Goal: Task Accomplishment & Management: Use online tool/utility

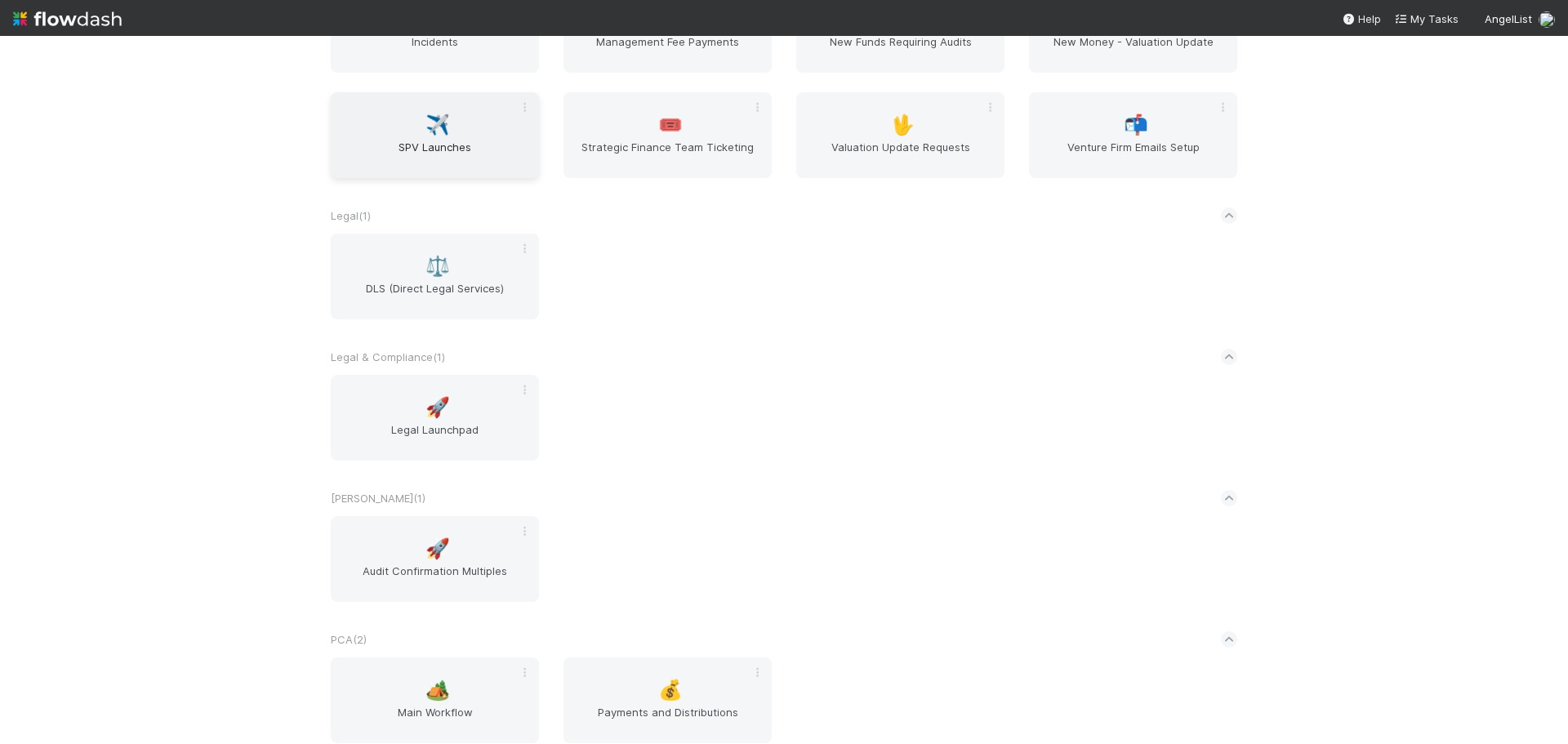
scroll to position [2205, 0]
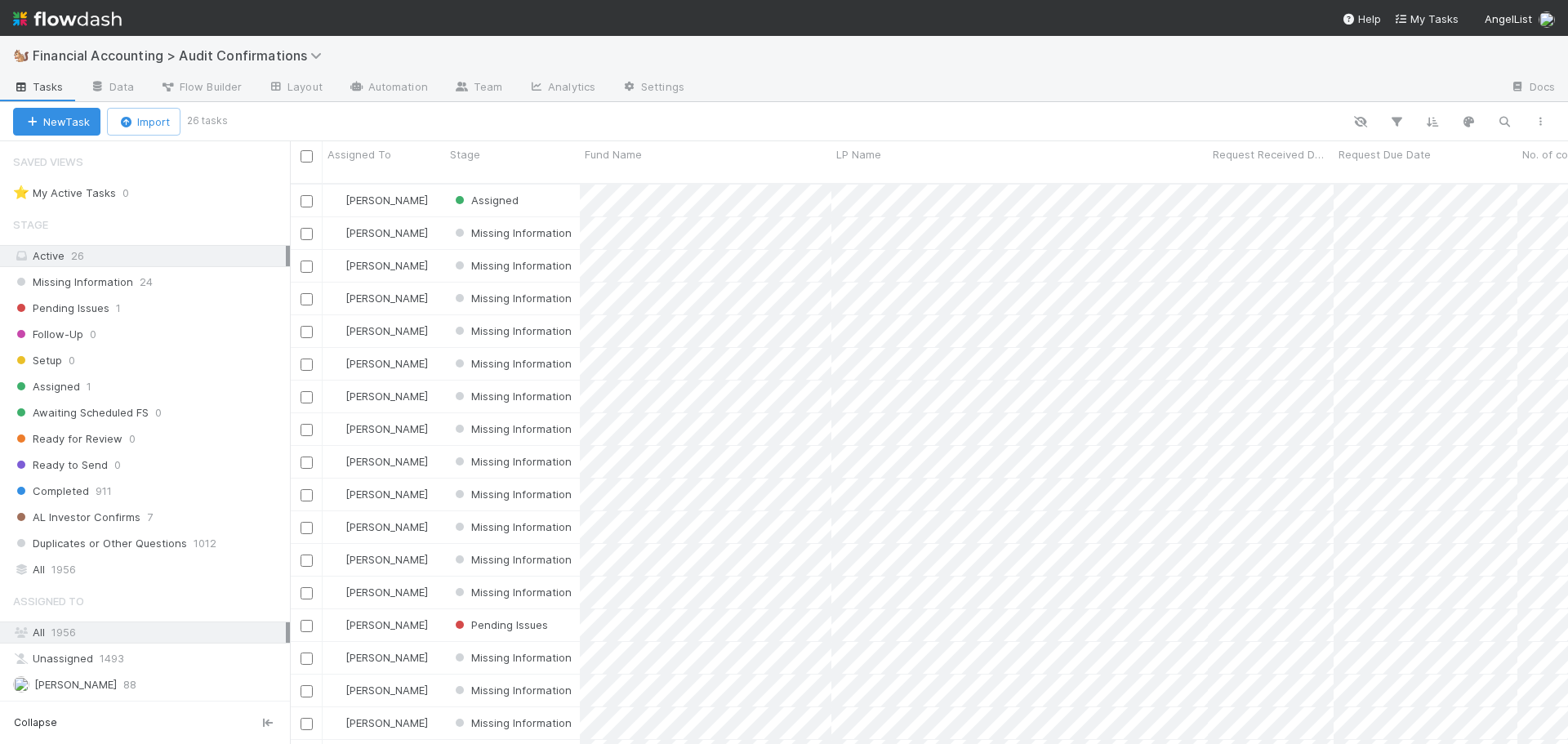
scroll to position [13, 13]
click at [533, 147] on div "Stage" at bounding box center [512, 154] width 126 height 16
click at [541, 186] on div "Sort First → Last" at bounding box center [543, 186] width 186 height 25
click at [1430, 154] on div "Request Due Date" at bounding box center [1425, 154] width 174 height 16
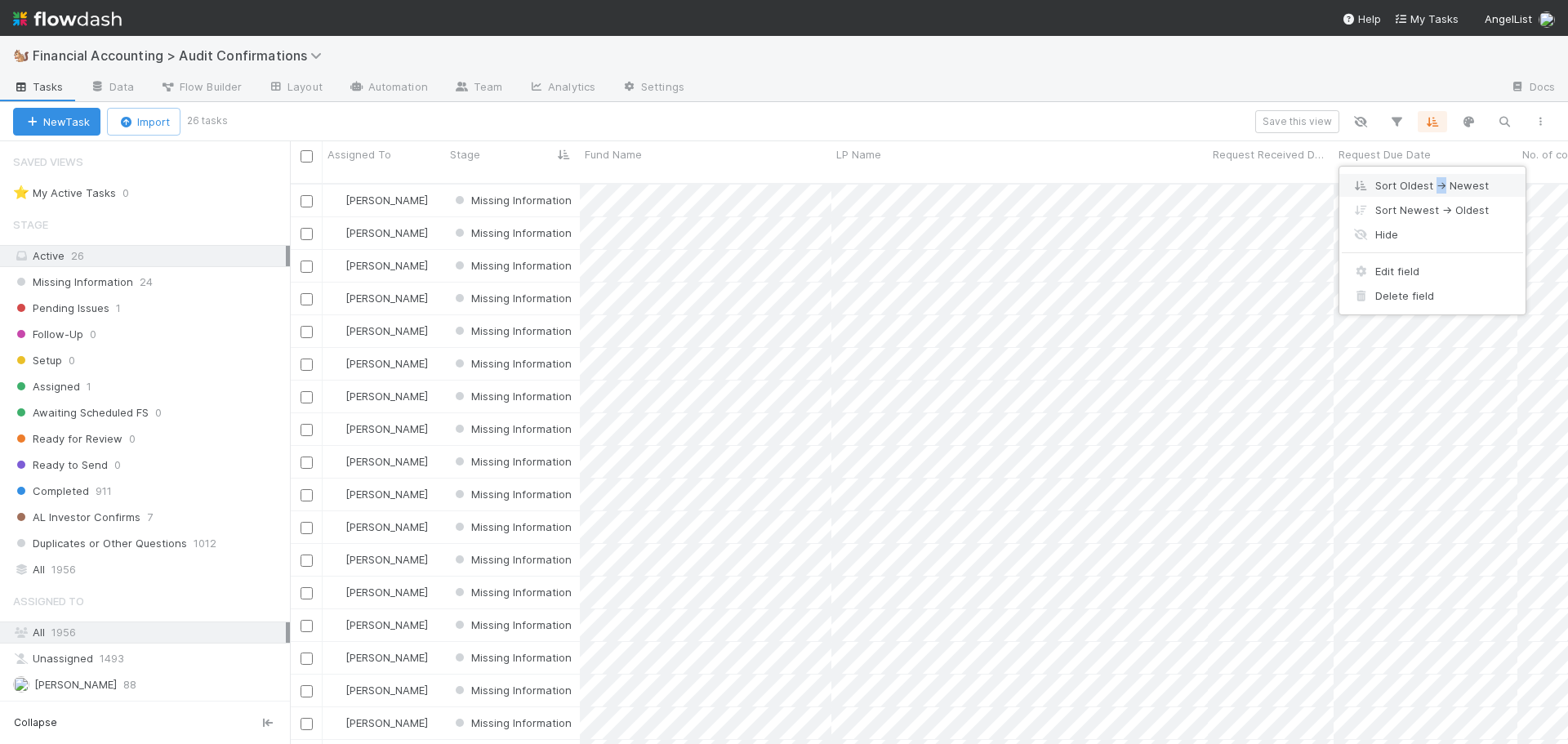
click at [1441, 188] on div "Sort Oldest → Newest" at bounding box center [1432, 186] width 186 height 25
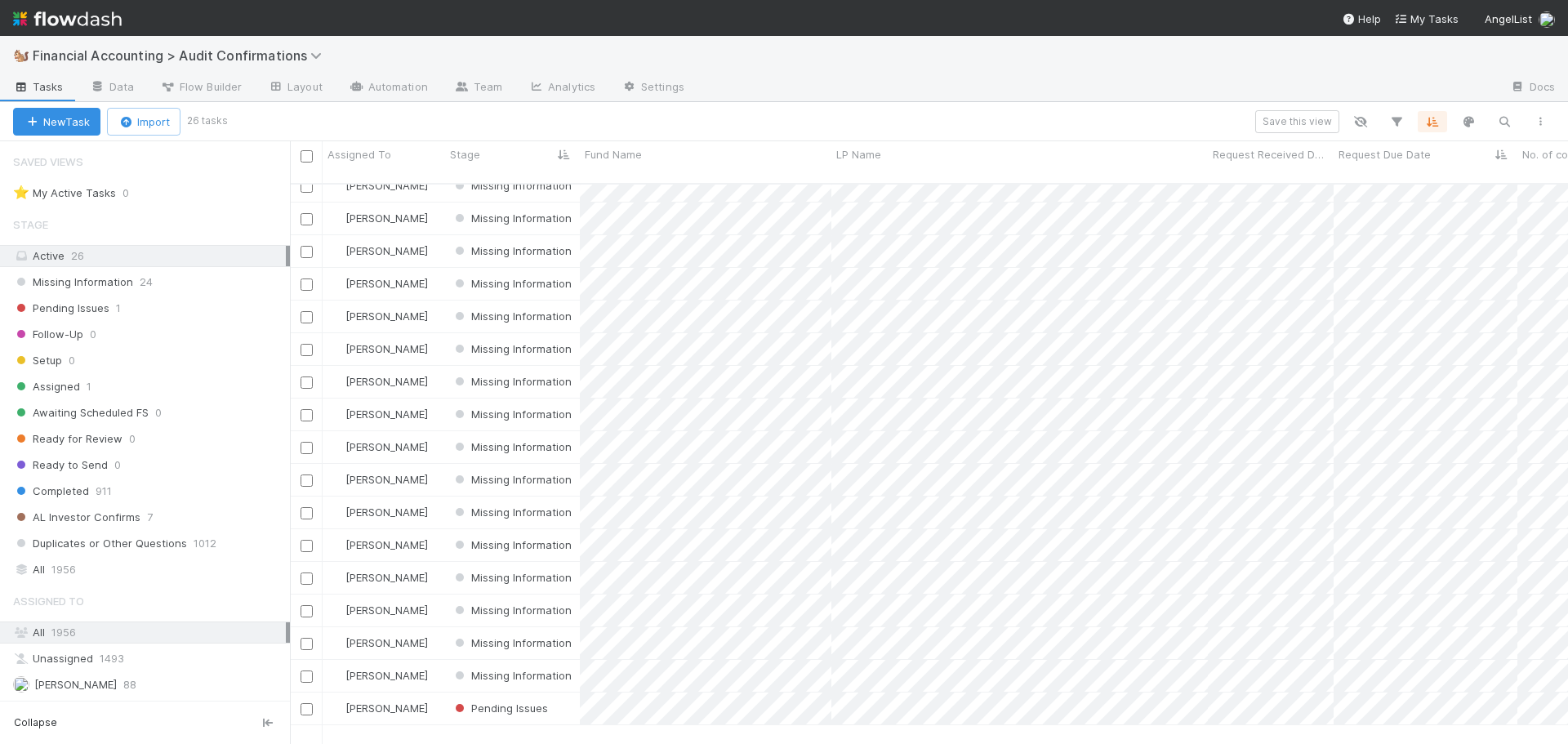
scroll to position [0, 0]
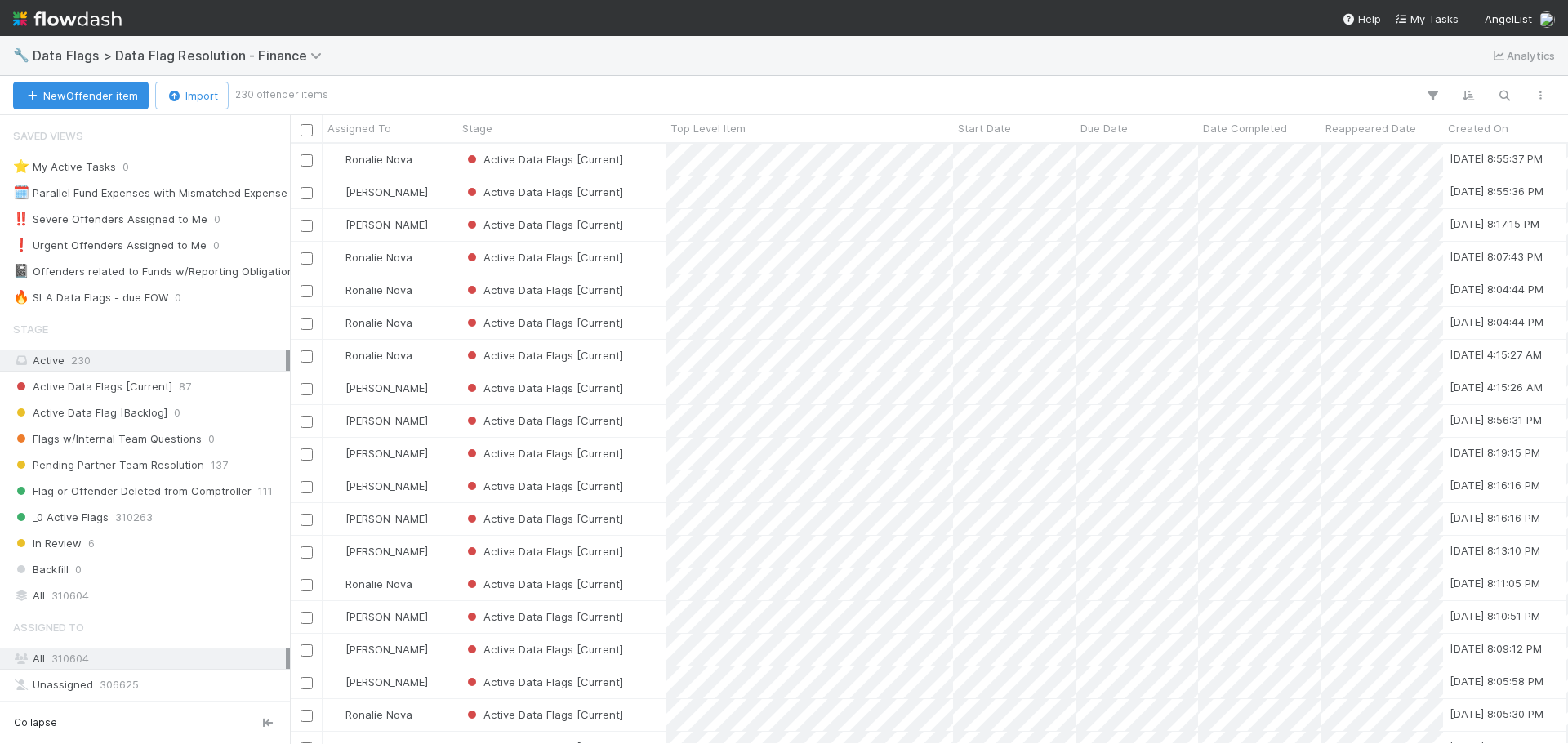
scroll to position [13, 13]
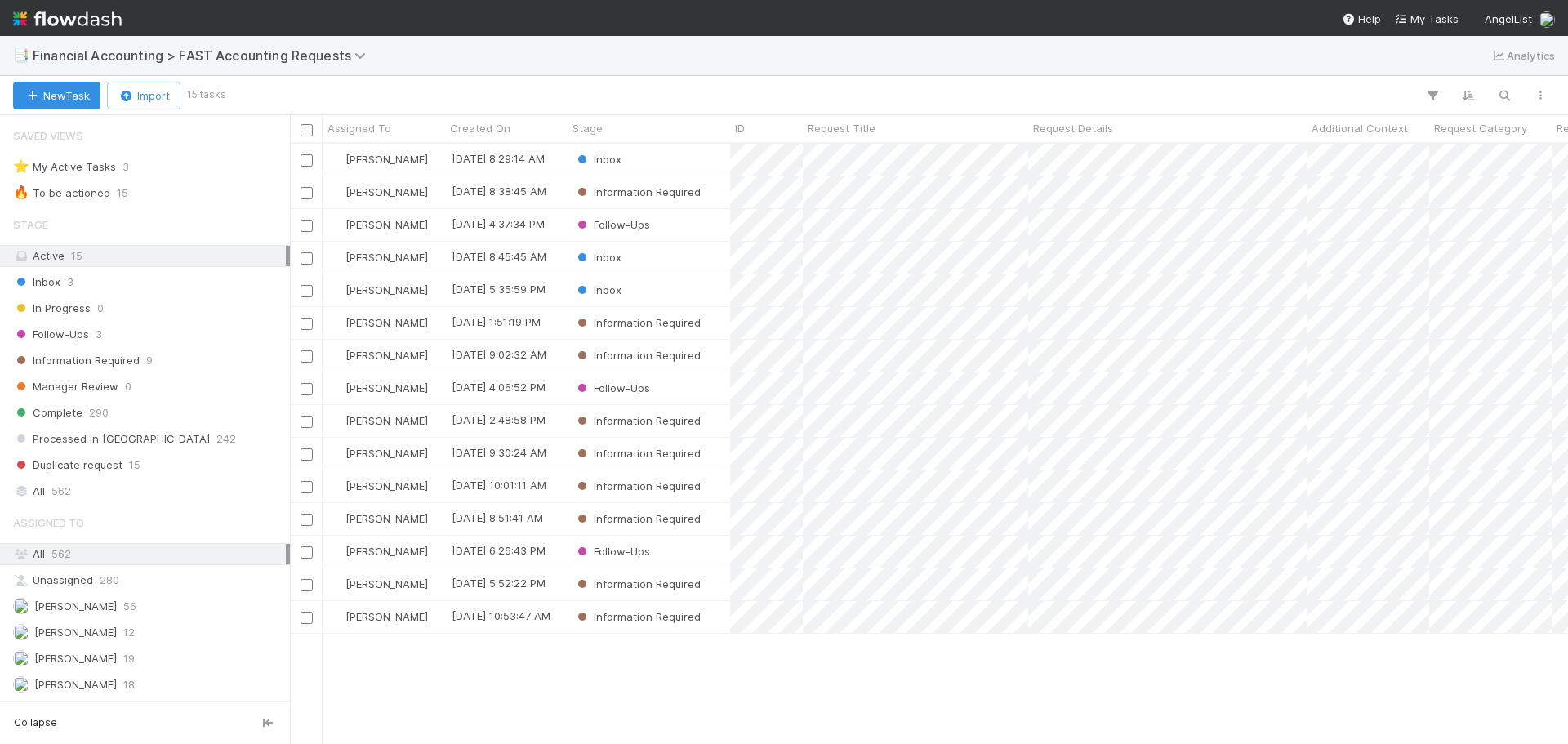
scroll to position [13, 13]
click at [643, 136] on div "Stage" at bounding box center [649, 128] width 153 height 16
click at [644, 157] on div "Sort First → Last" at bounding box center [666, 159] width 186 height 25
click at [649, 155] on div "Inbox" at bounding box center [649, 159] width 163 height 32
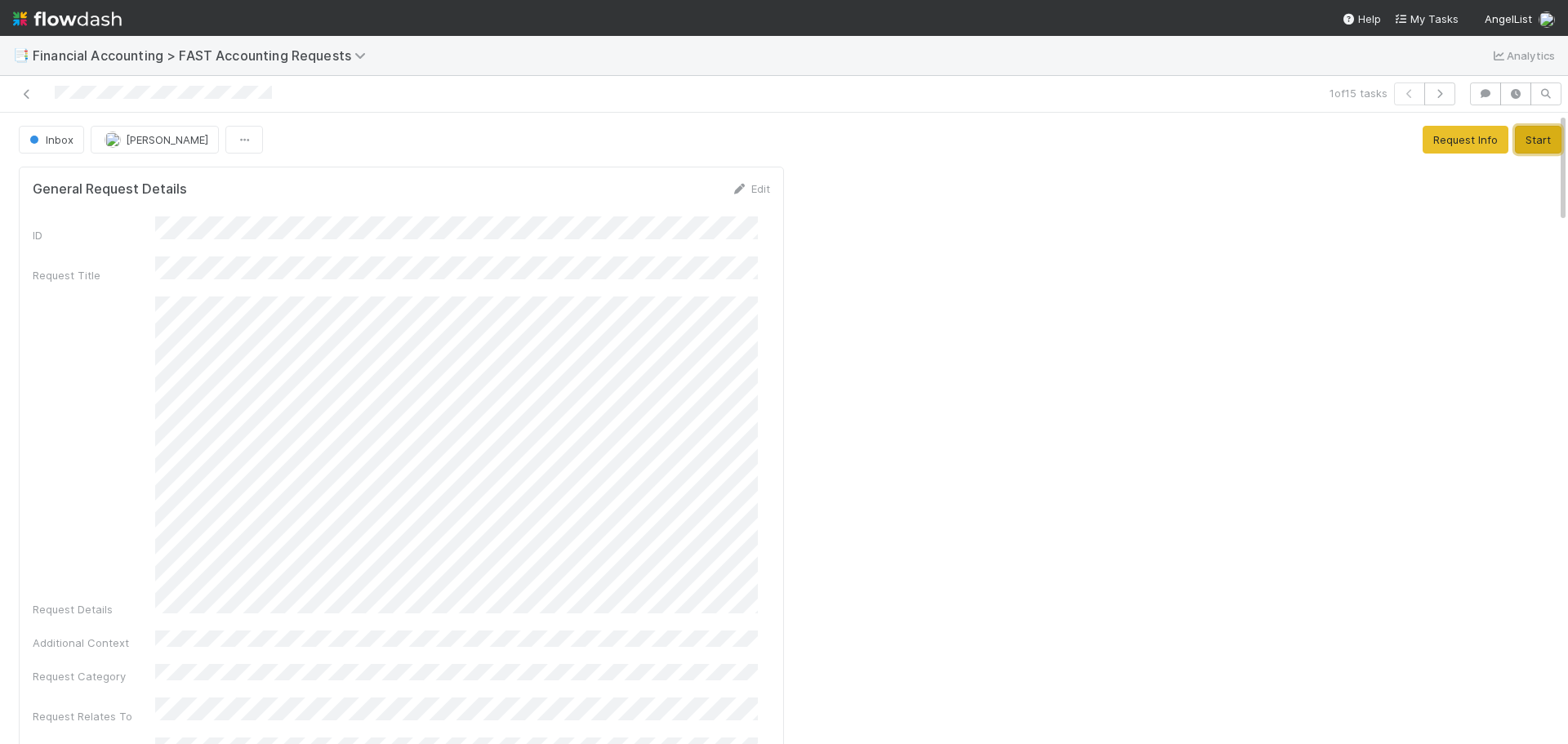
click at [1522, 145] on button "Start" at bounding box center [1537, 139] width 47 height 28
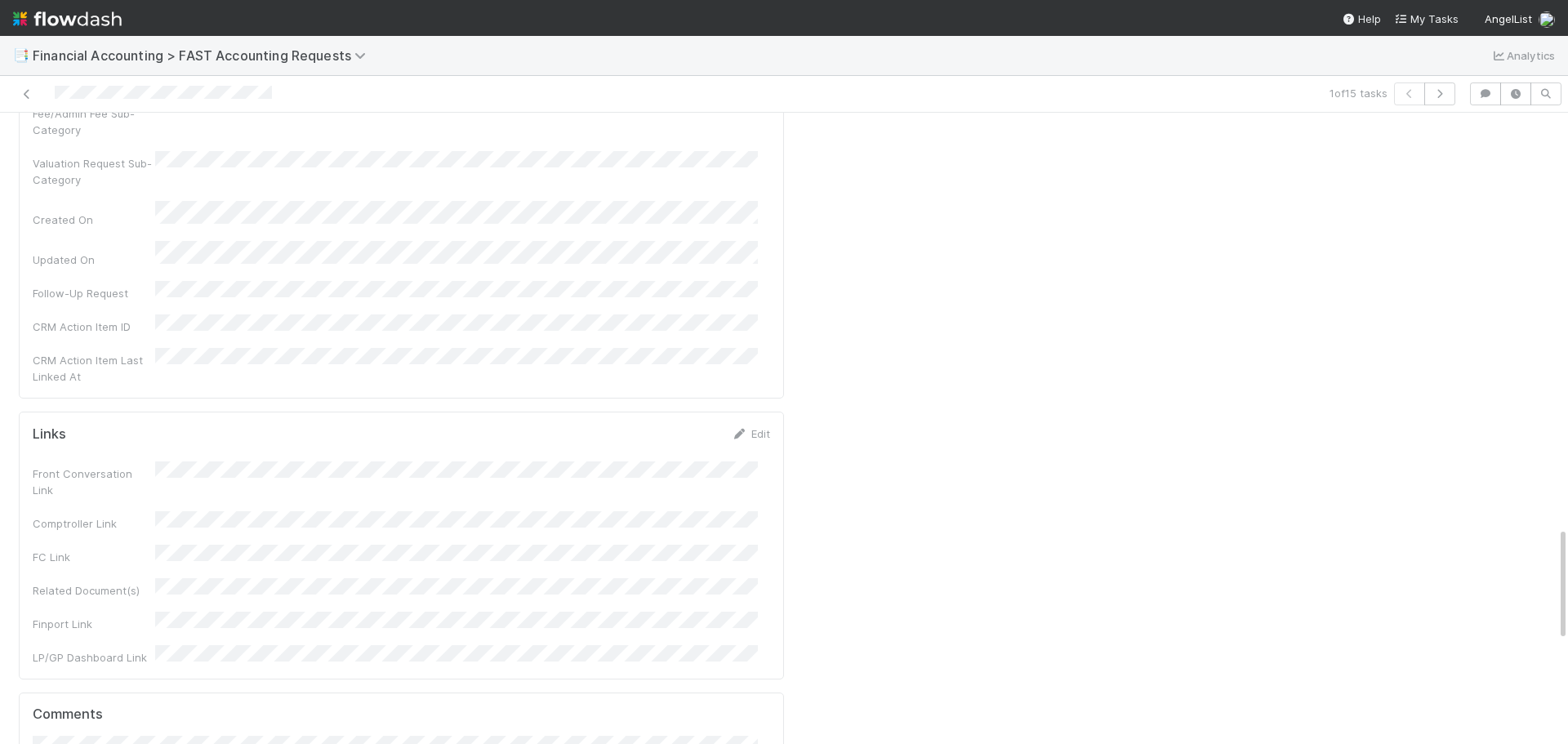
scroll to position [2288, 0]
drag, startPoint x: 61, startPoint y: 436, endPoint x: 63, endPoint y: 452, distance: 16.1
click at [62, 693] on button "Add Comment" at bounding box center [80, 707] width 95 height 28
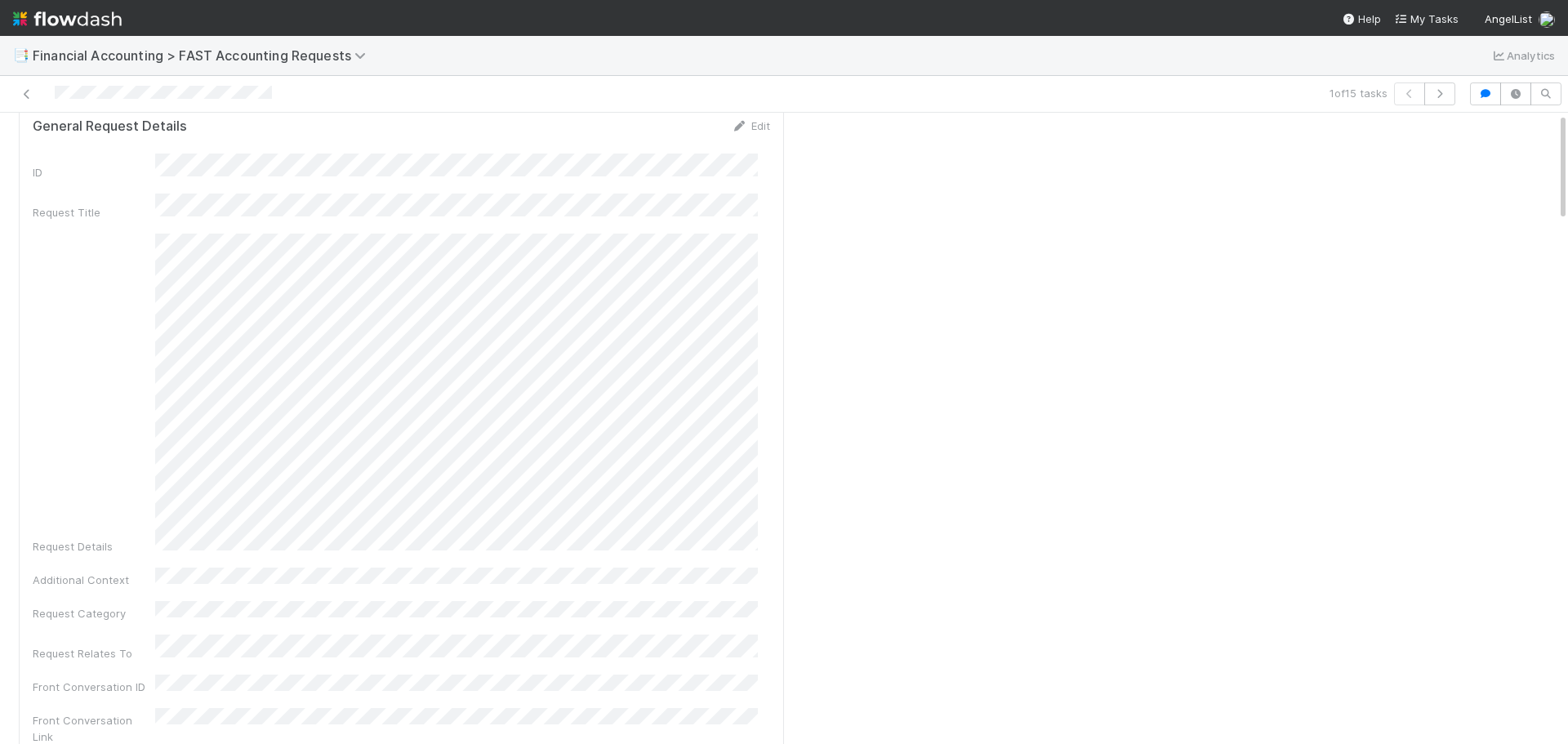
scroll to position [0, 0]
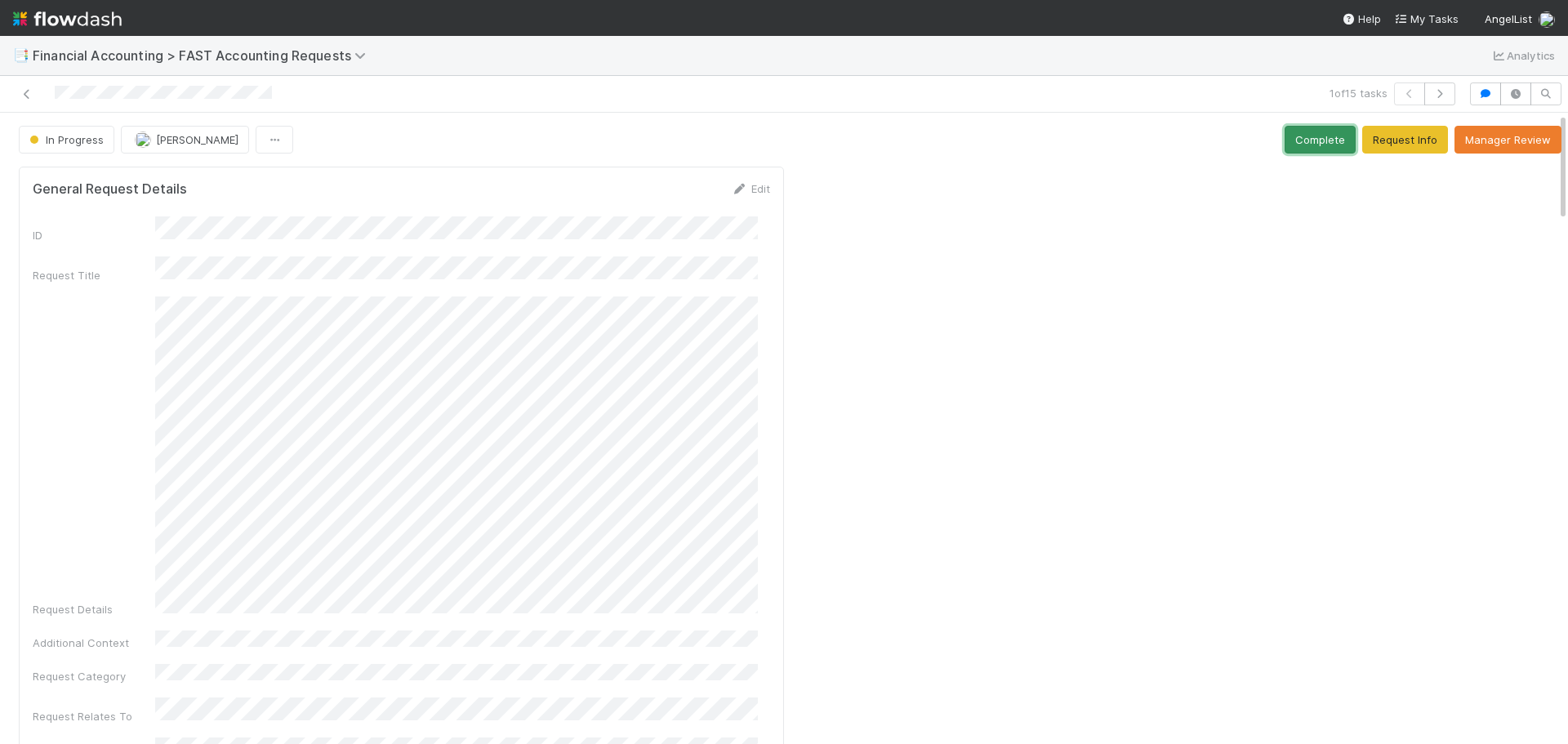
click at [1322, 131] on button "Complete" at bounding box center [1320, 139] width 71 height 28
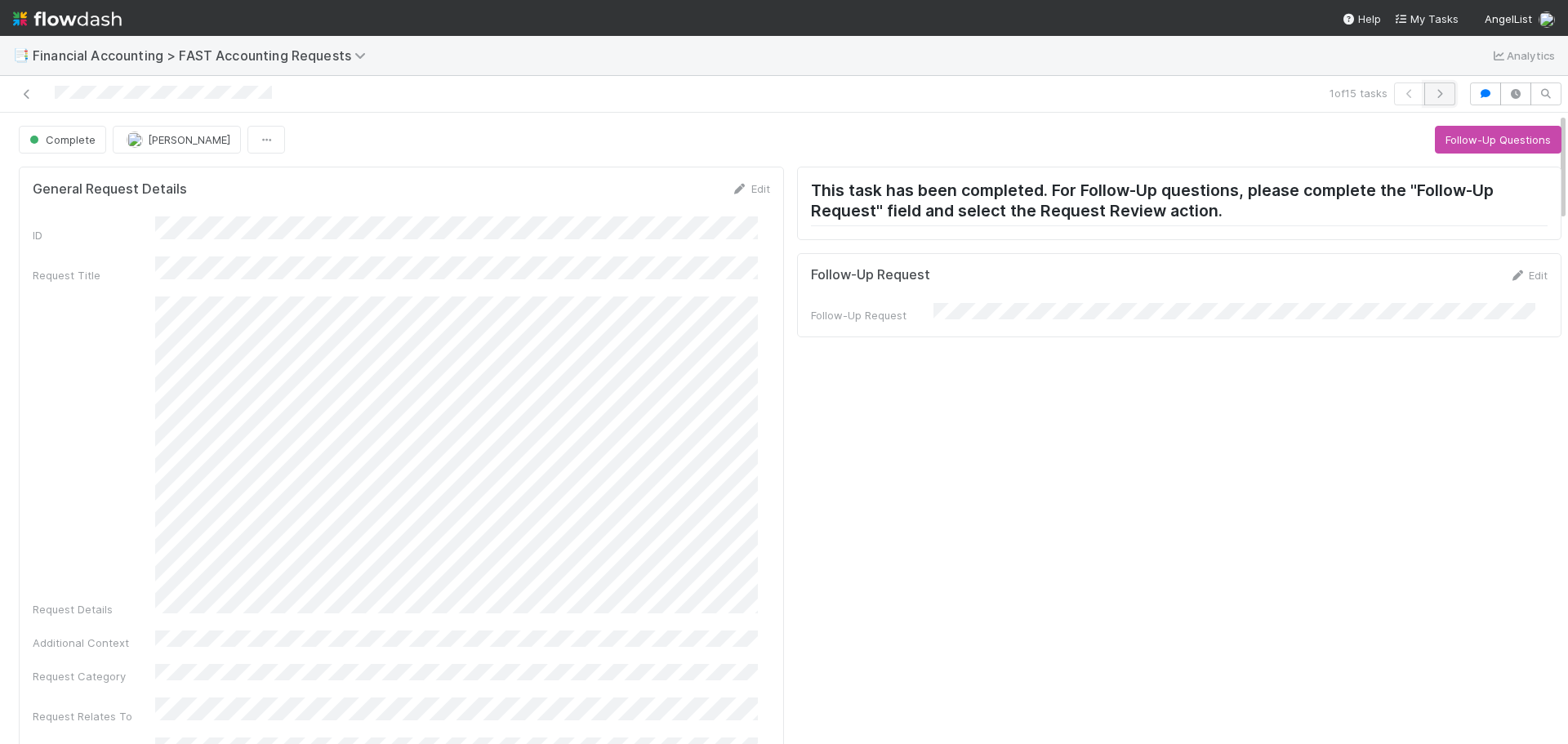
click at [1432, 95] on icon "button" at bounding box center [1440, 94] width 16 height 10
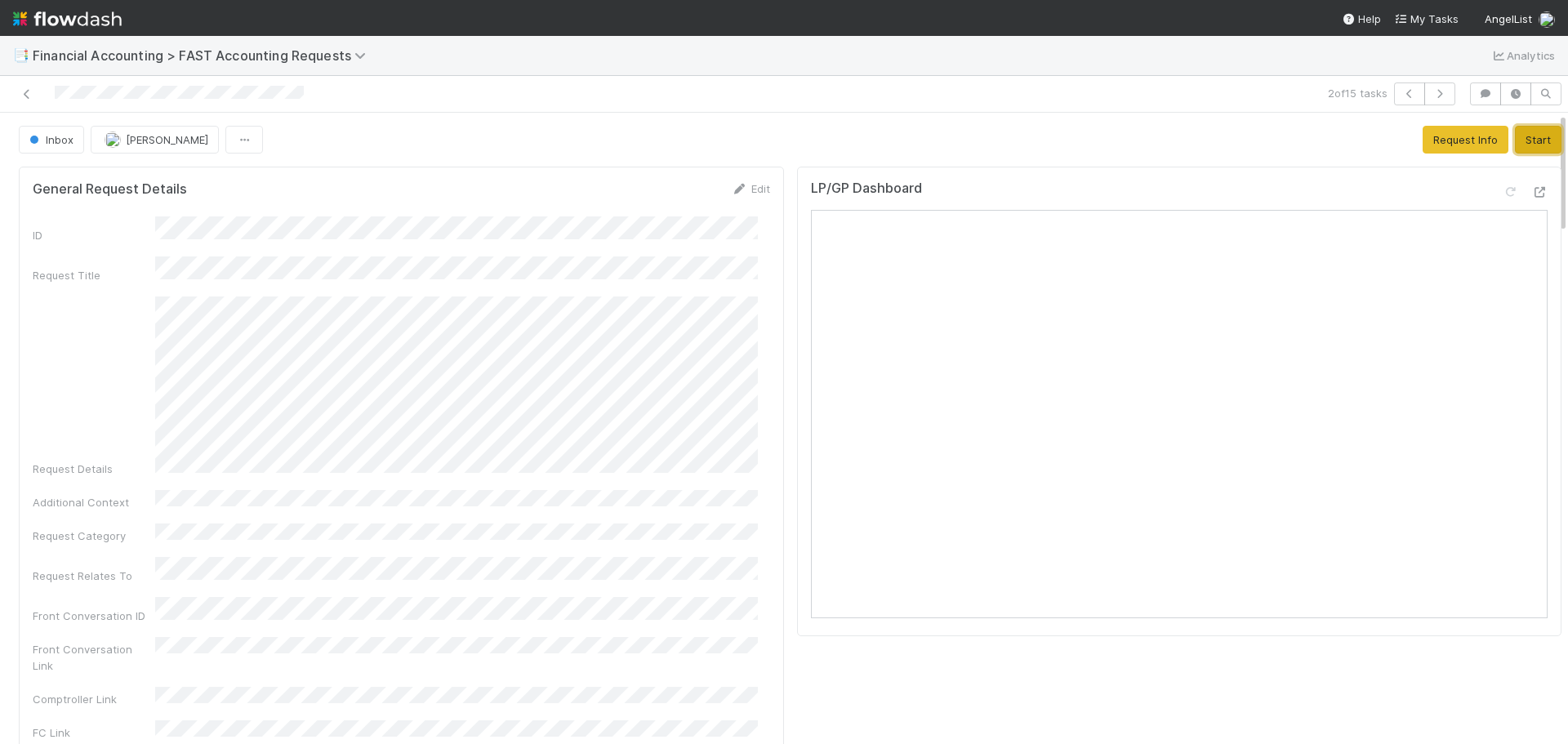
click at [1514, 129] on button "Start" at bounding box center [1537, 139] width 47 height 28
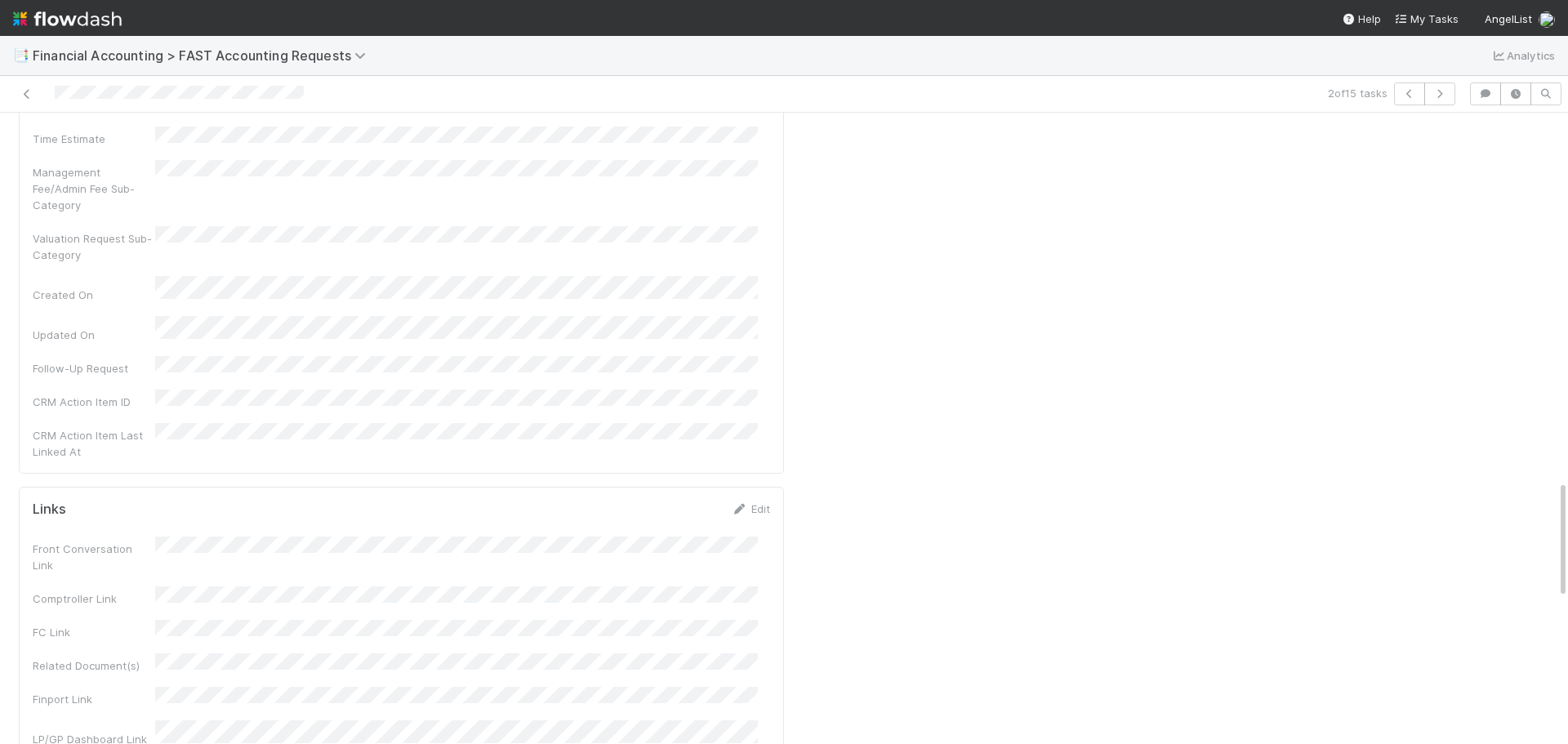
scroll to position [1961, 0]
click at [273, 52] on span "Financial Accounting > FAST Accounting Requests" at bounding box center [203, 55] width 341 height 16
click at [560, 49] on div "Search workflows" at bounding box center [784, 372] width 1568 height 744
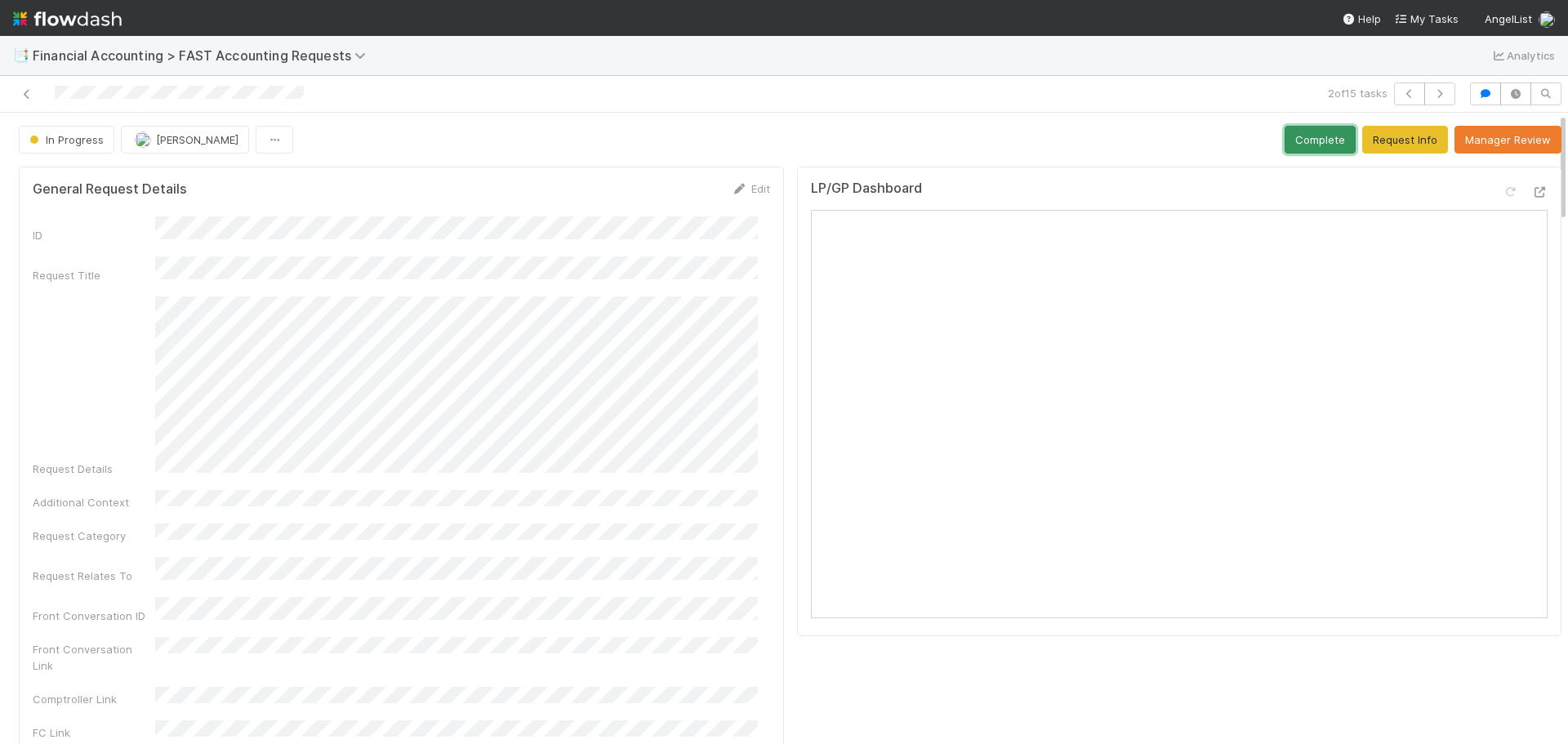
click at [1284, 137] on button "Complete" at bounding box center [1320, 139] width 71 height 28
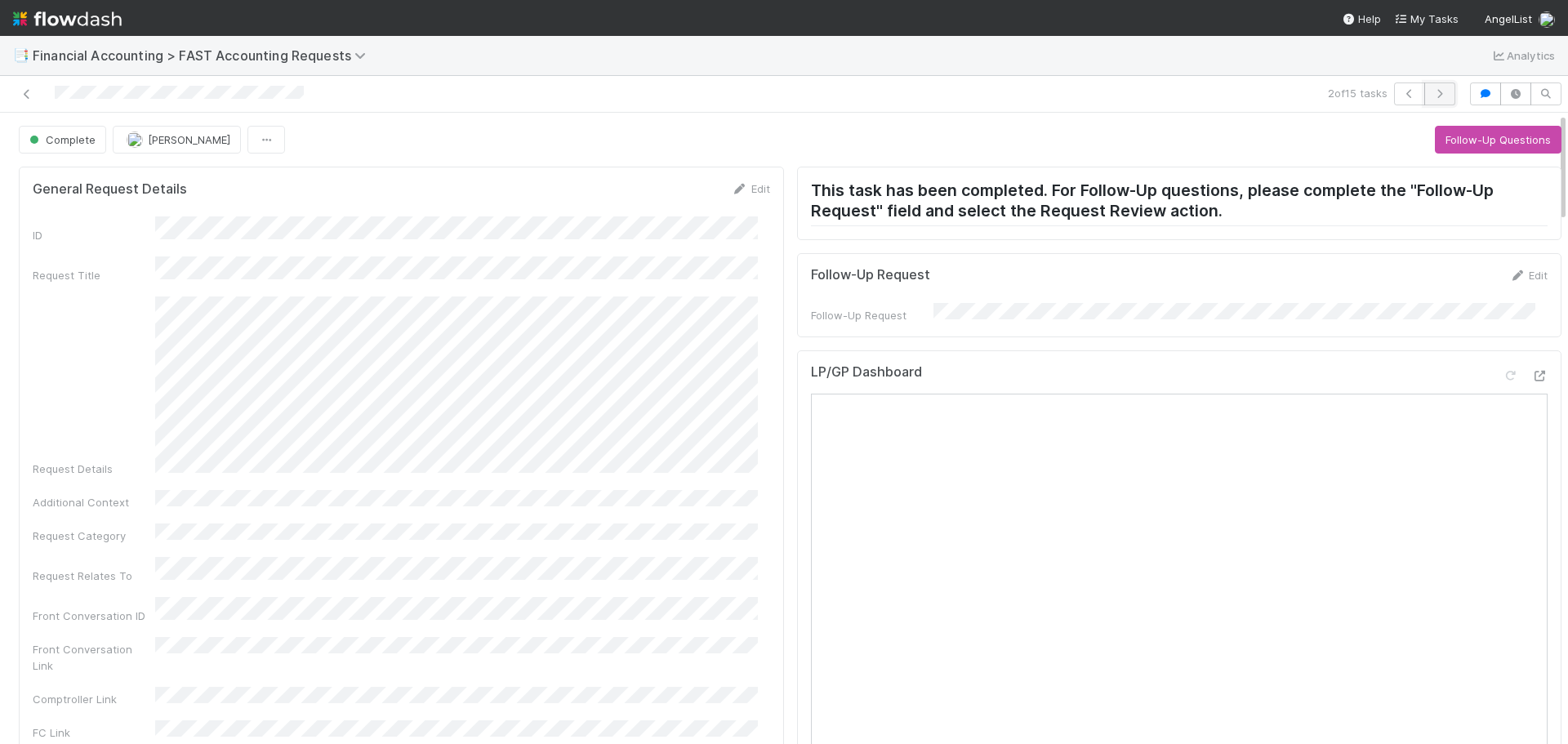
click at [1433, 91] on icon "button" at bounding box center [1440, 94] width 16 height 10
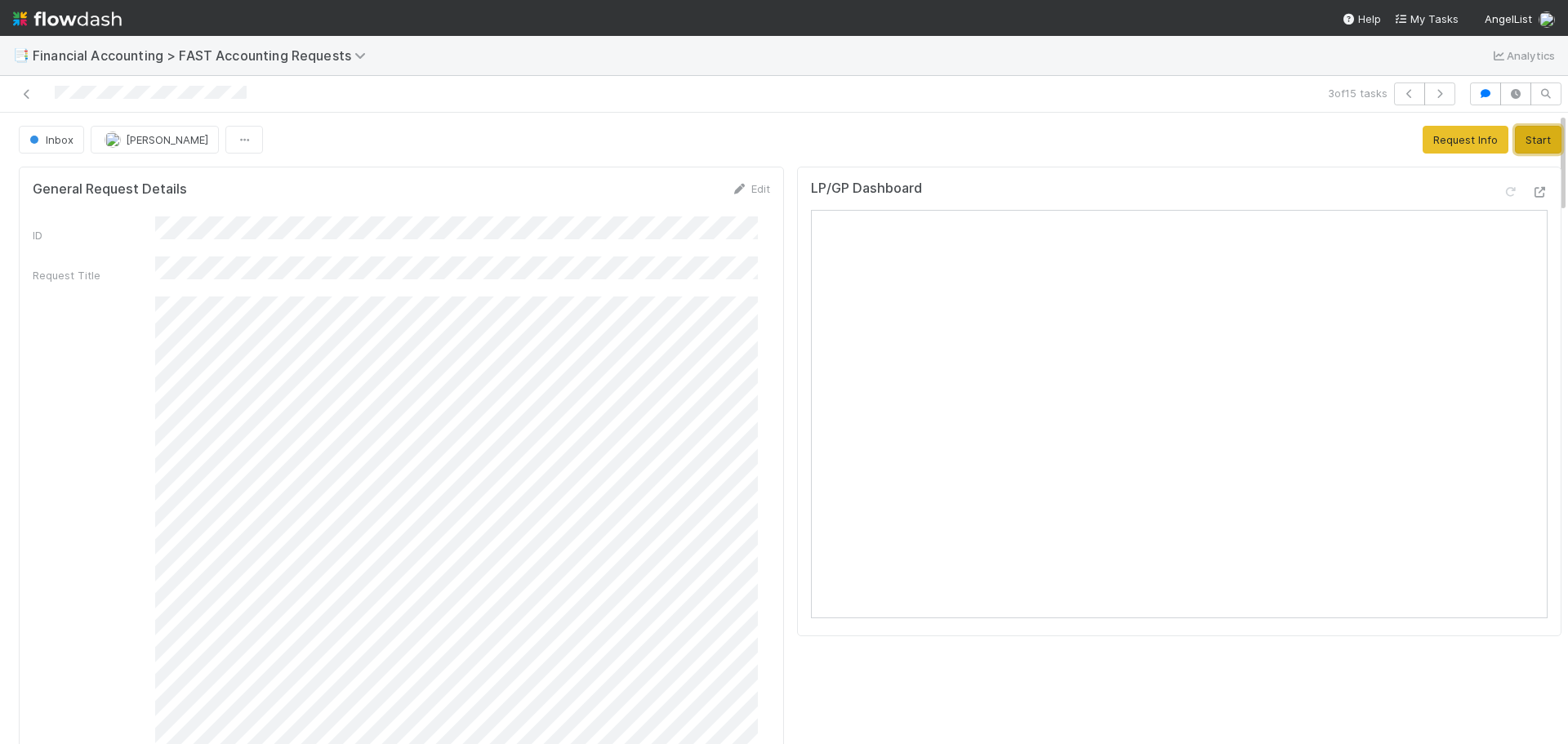
click at [1514, 135] on button "Start" at bounding box center [1537, 139] width 47 height 28
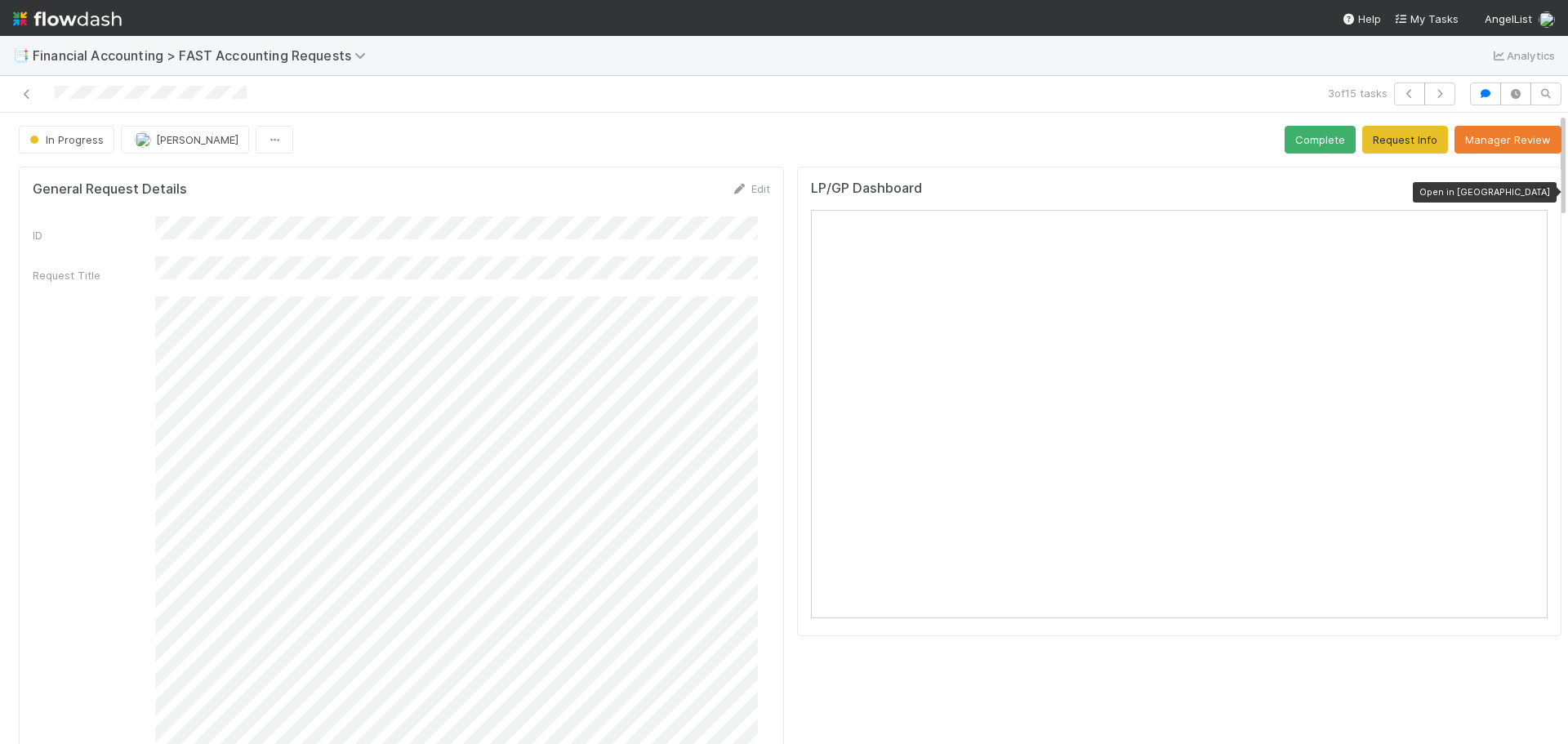
click at [1531, 185] on div at bounding box center [1538, 192] width 16 height 16
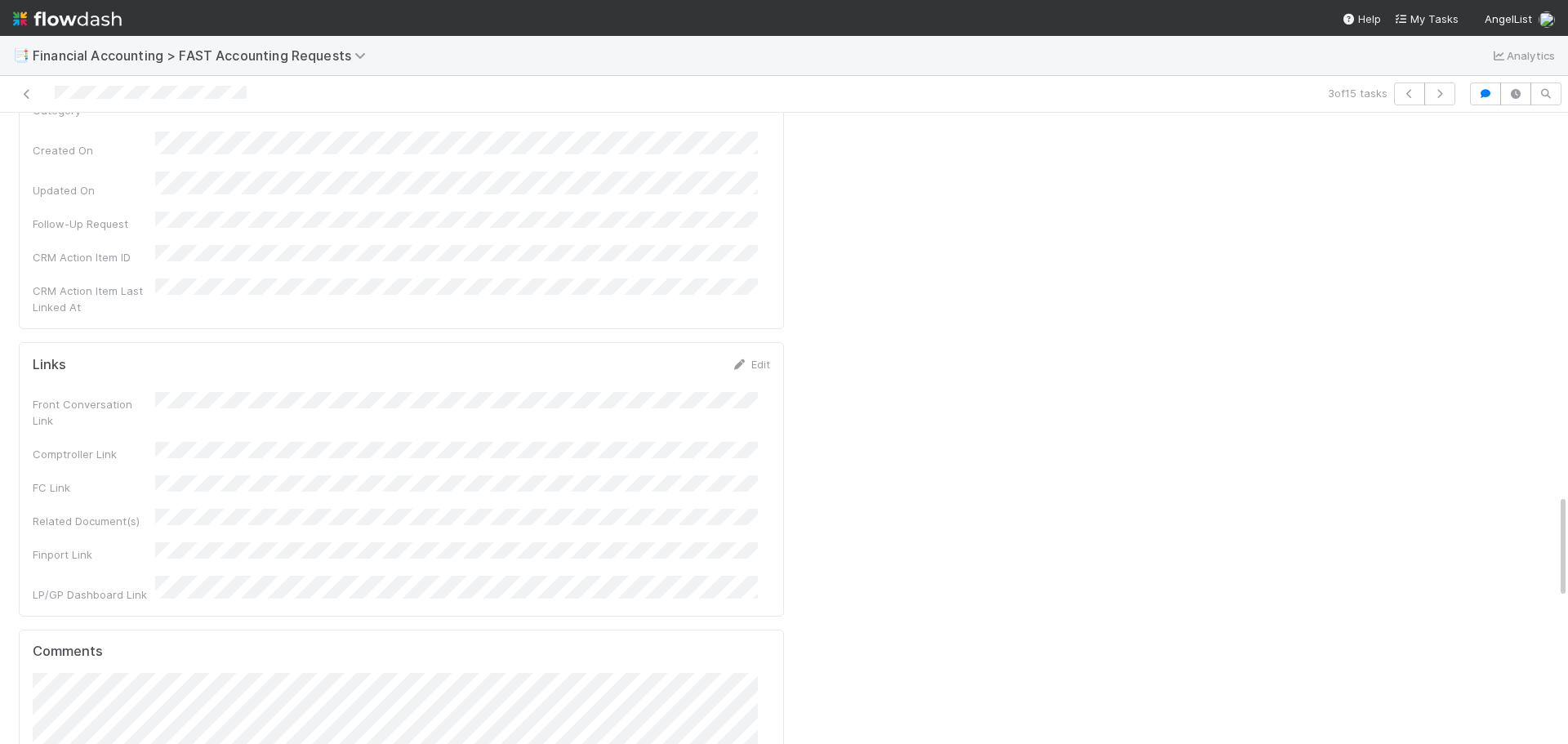
scroll to position [2369, 0]
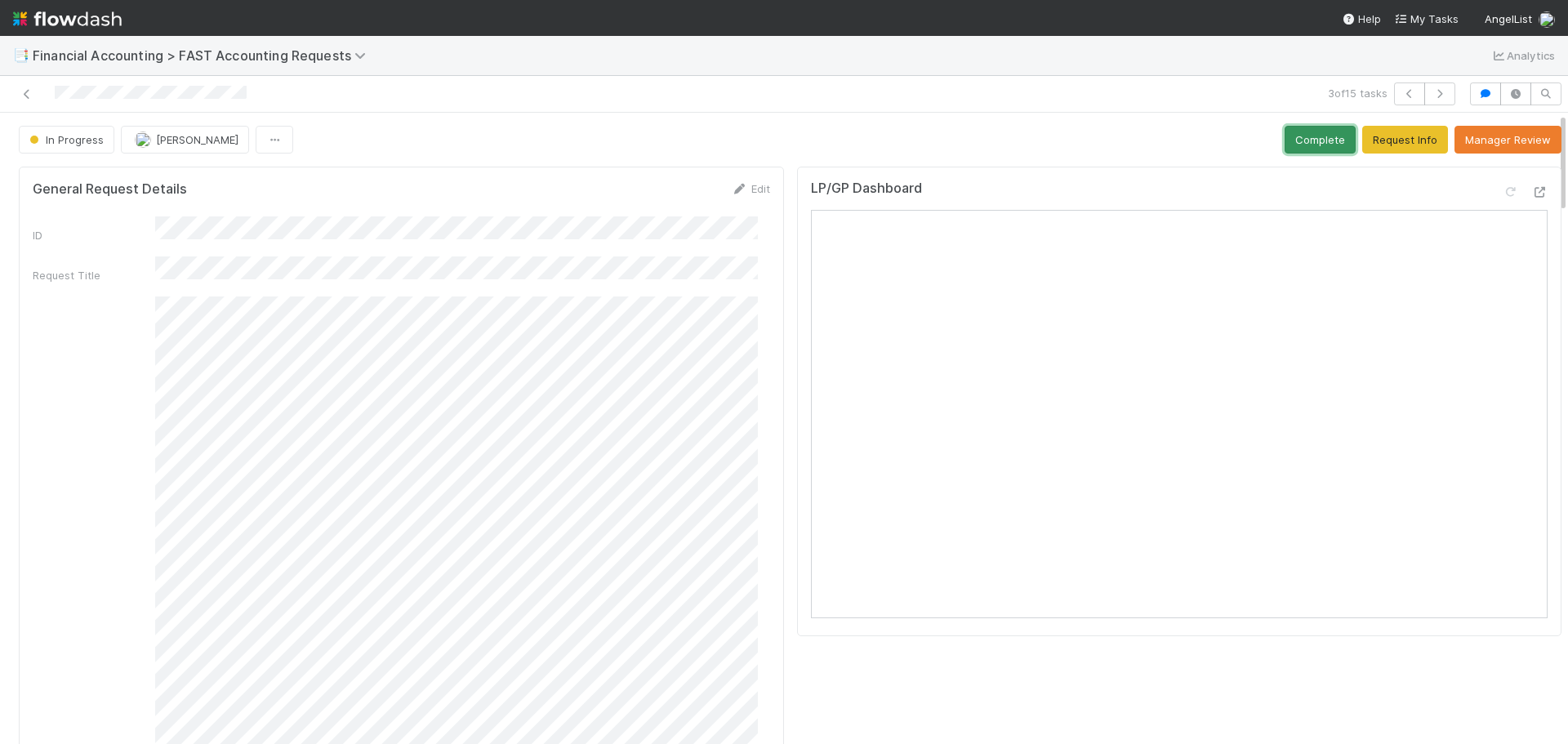
click at [1300, 145] on button "Complete" at bounding box center [1320, 139] width 71 height 28
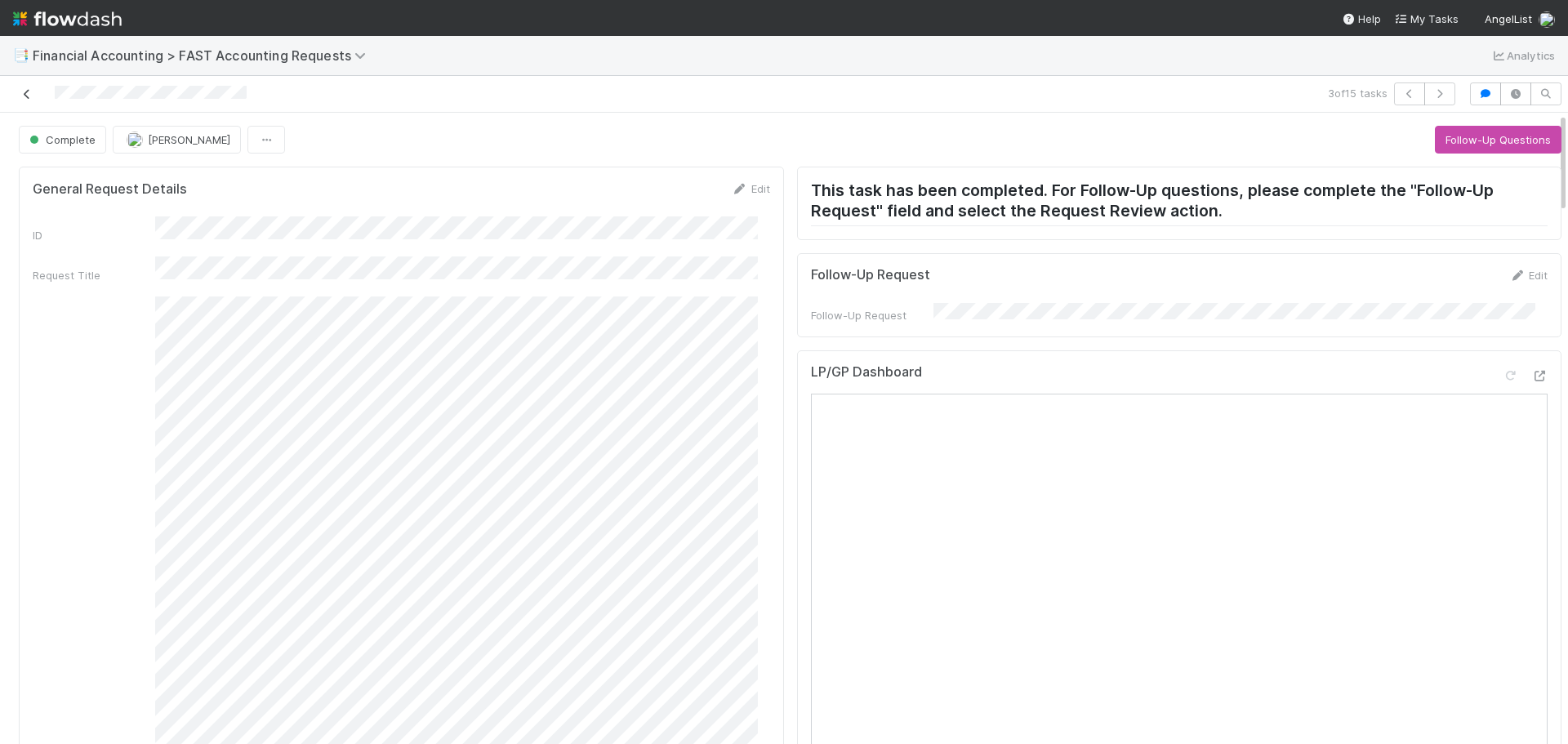
click at [21, 93] on icon at bounding box center [27, 94] width 16 height 11
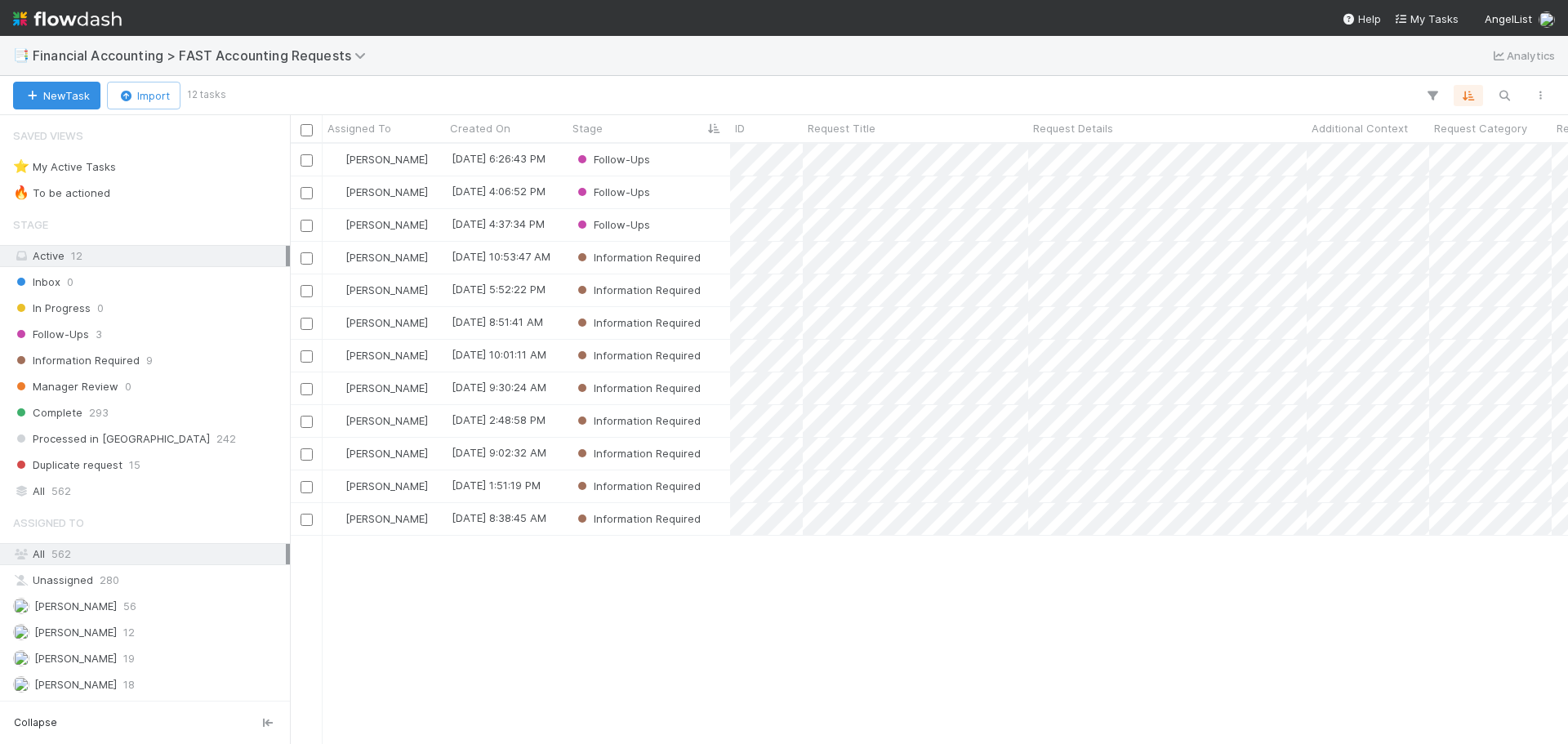
scroll to position [588, 1266]
click at [692, 191] on div "Follow-Ups" at bounding box center [649, 192] width 163 height 32
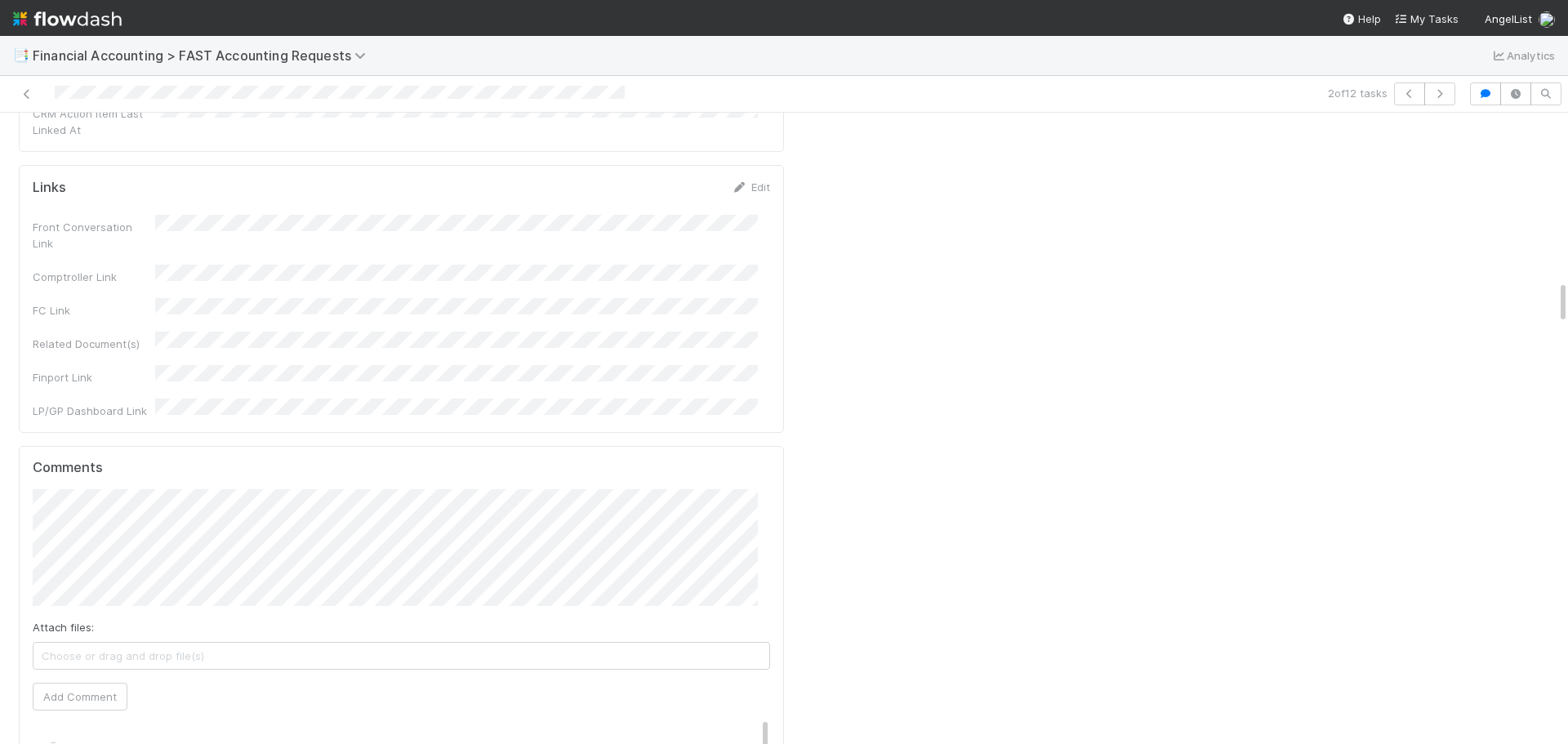
scroll to position [2369, 0]
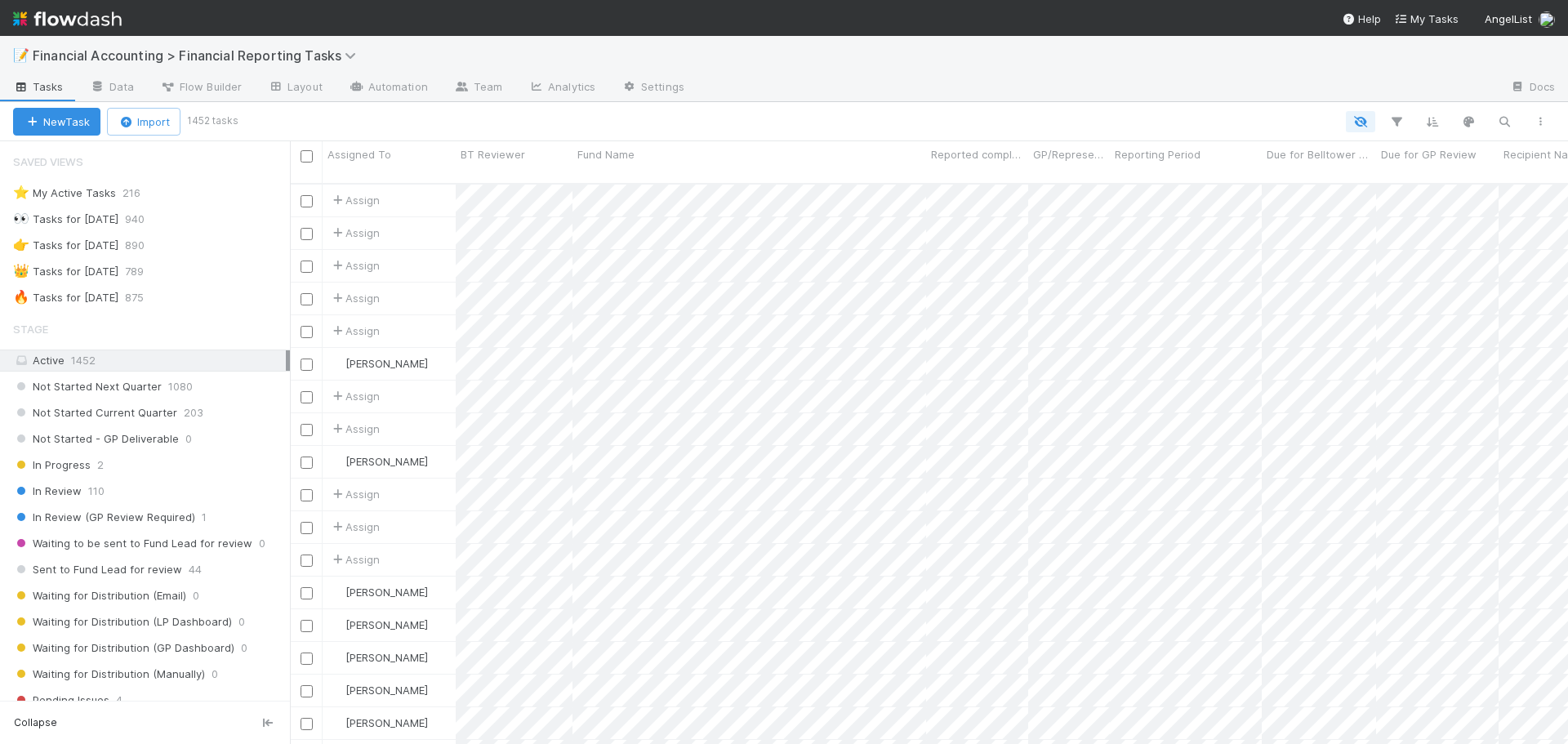
scroll to position [13, 13]
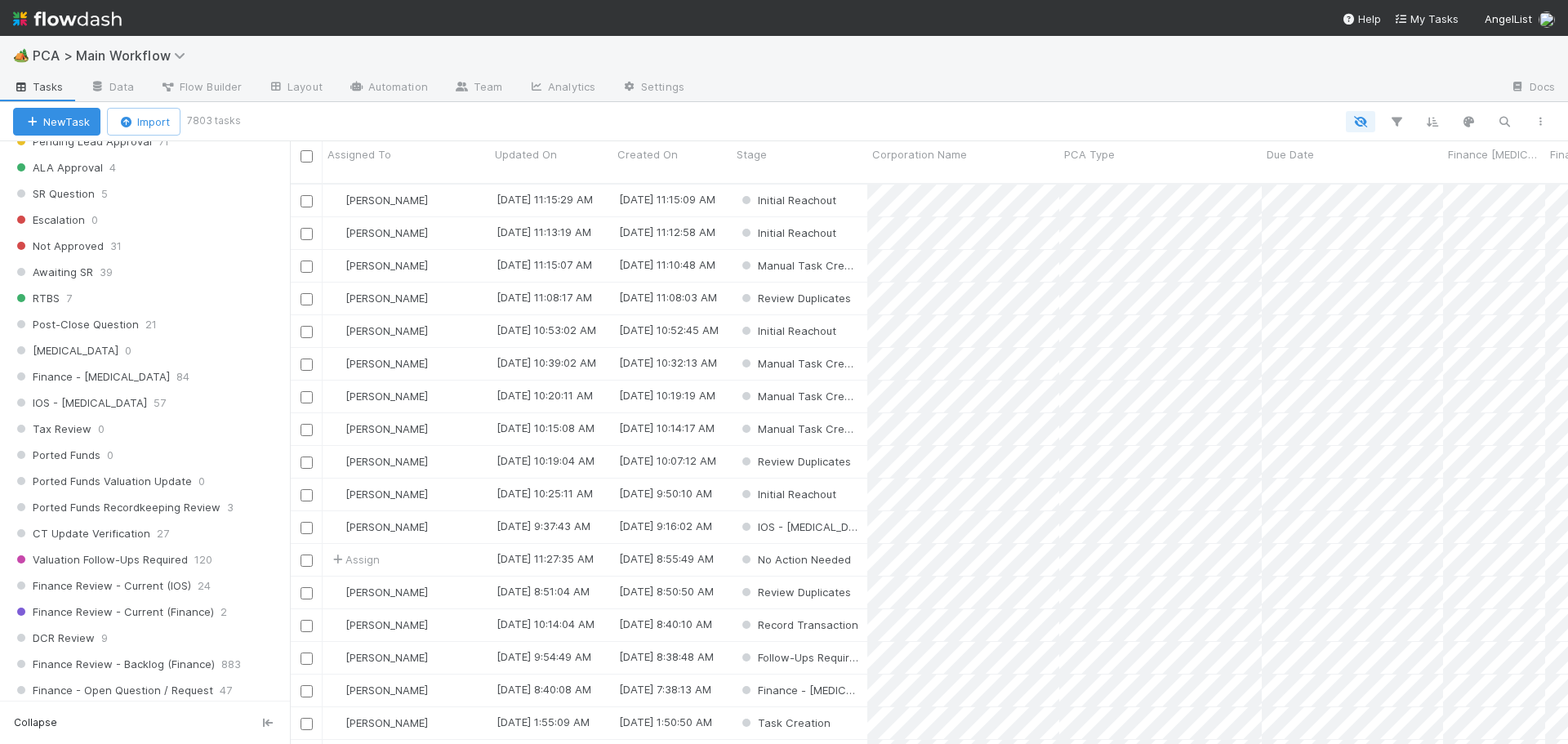
scroll to position [980, 0]
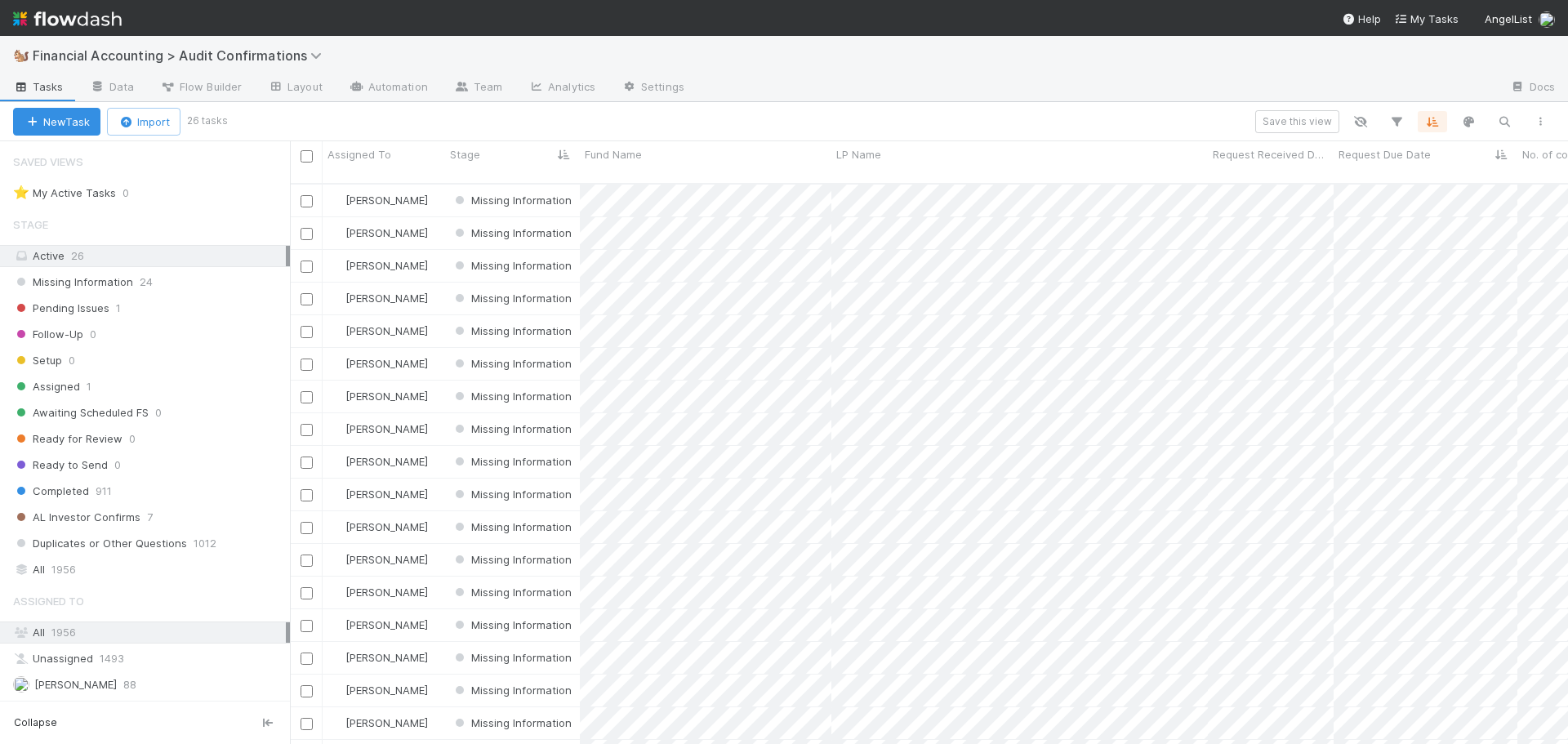
scroll to position [562, 1266]
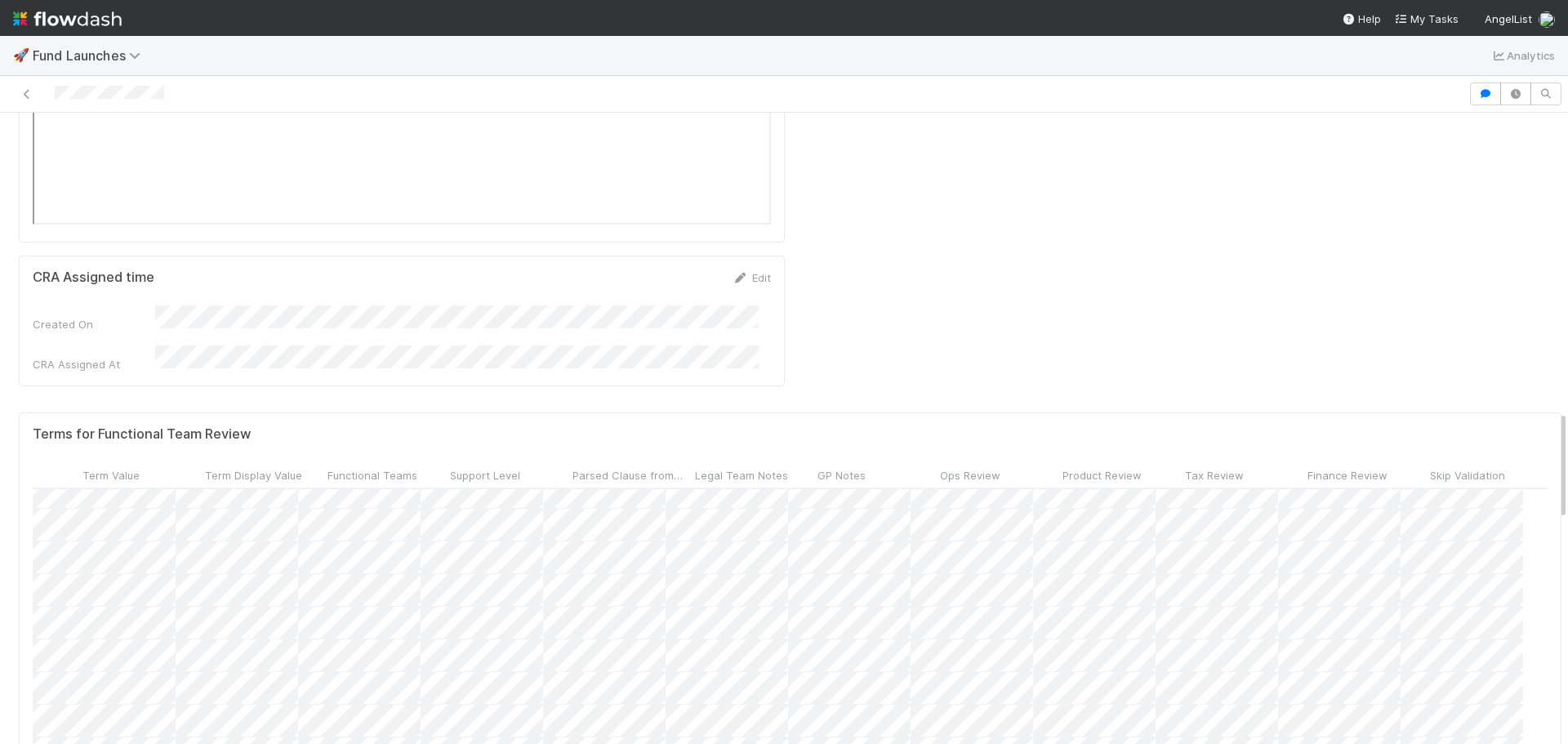
scroll to position [0, 749]
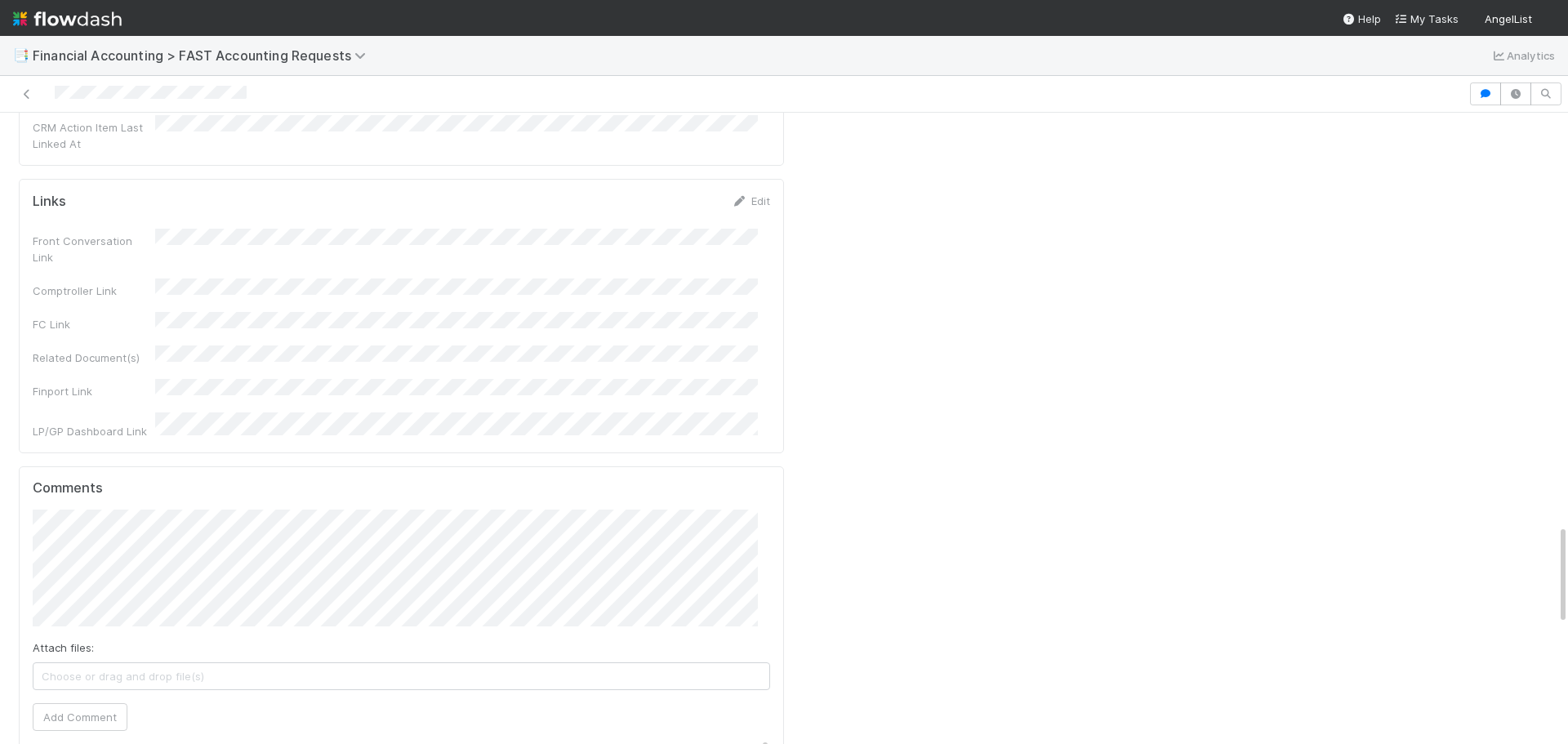
scroll to position [2614, 0]
